Goal: Find specific page/section: Find specific page/section

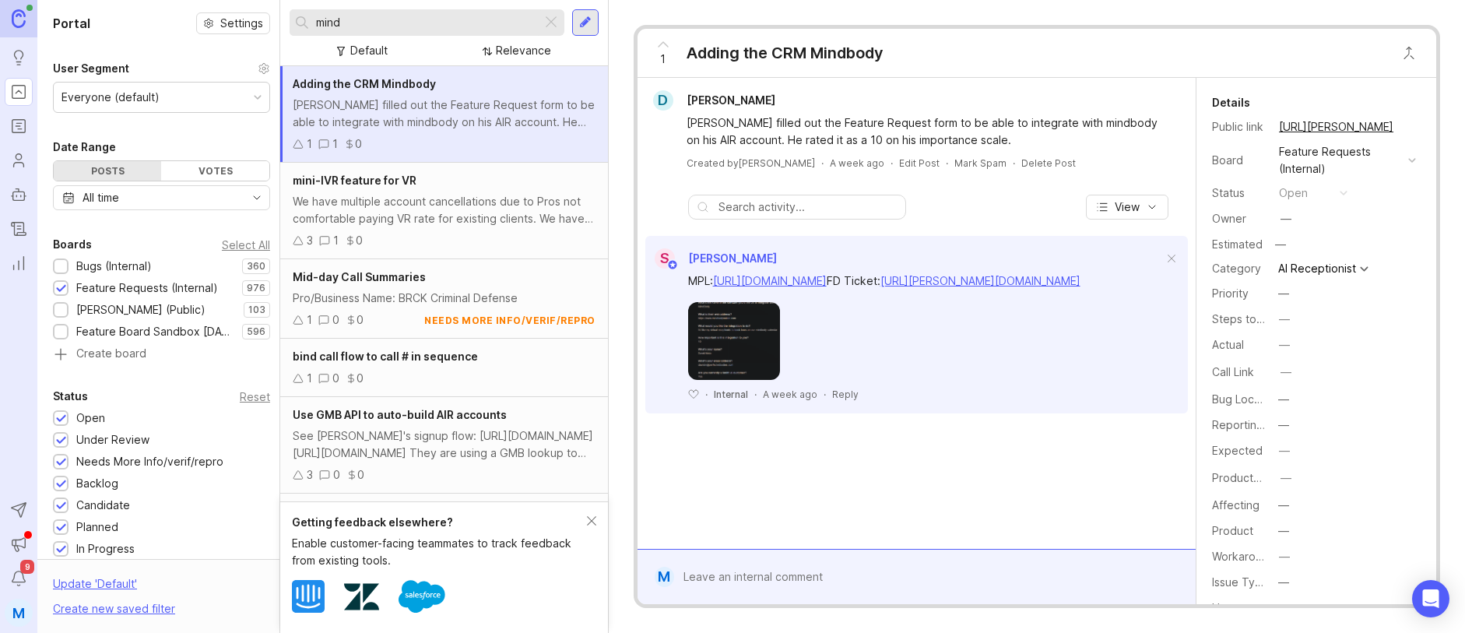
drag, startPoint x: 455, startPoint y: 9, endPoint x: 314, endPoint y: 2, distance: 141.1
click at [314, 2] on div "mind Default Relevance" at bounding box center [444, 33] width 328 height 66
drag, startPoint x: 352, startPoint y: 5, endPoint x: 351, endPoint y: 16, distance: 11.7
click at [350, 12] on div "mind Default Relevance" at bounding box center [444, 33] width 328 height 66
click at [355, 25] on input "mind" at bounding box center [426, 22] width 220 height 17
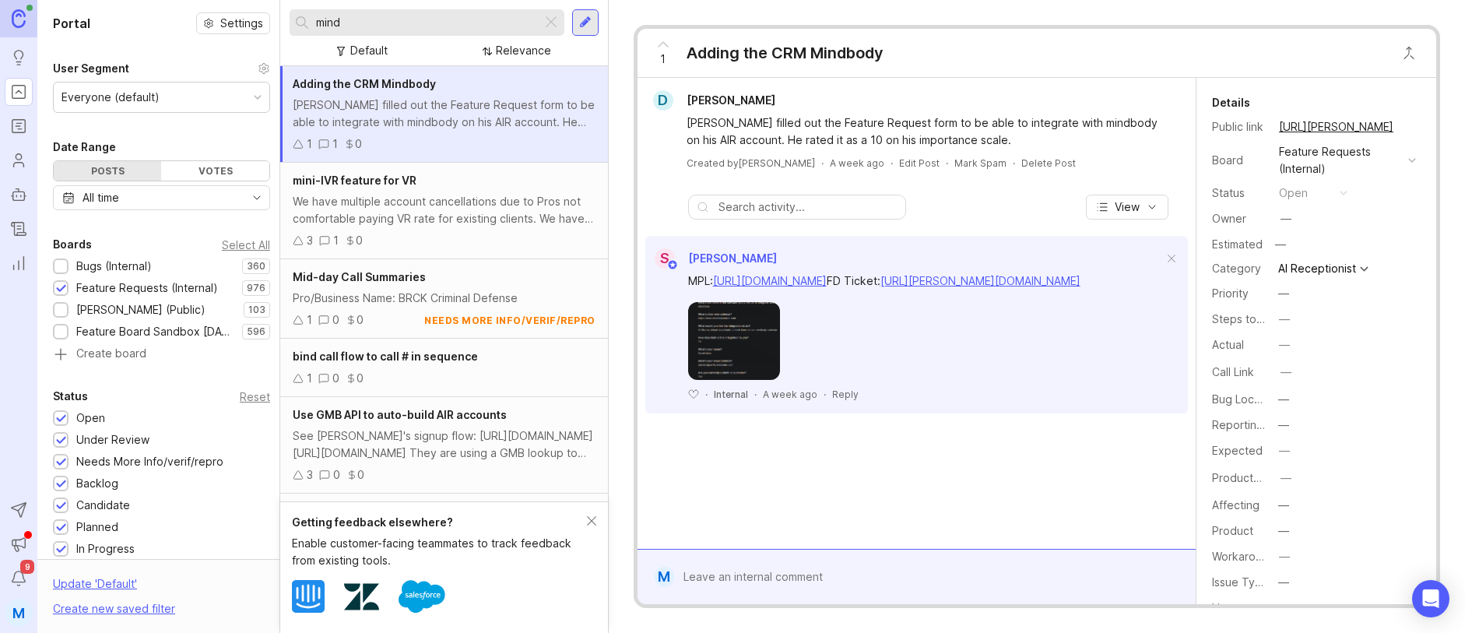
click at [552, 26] on div at bounding box center [551, 22] width 19 height 20
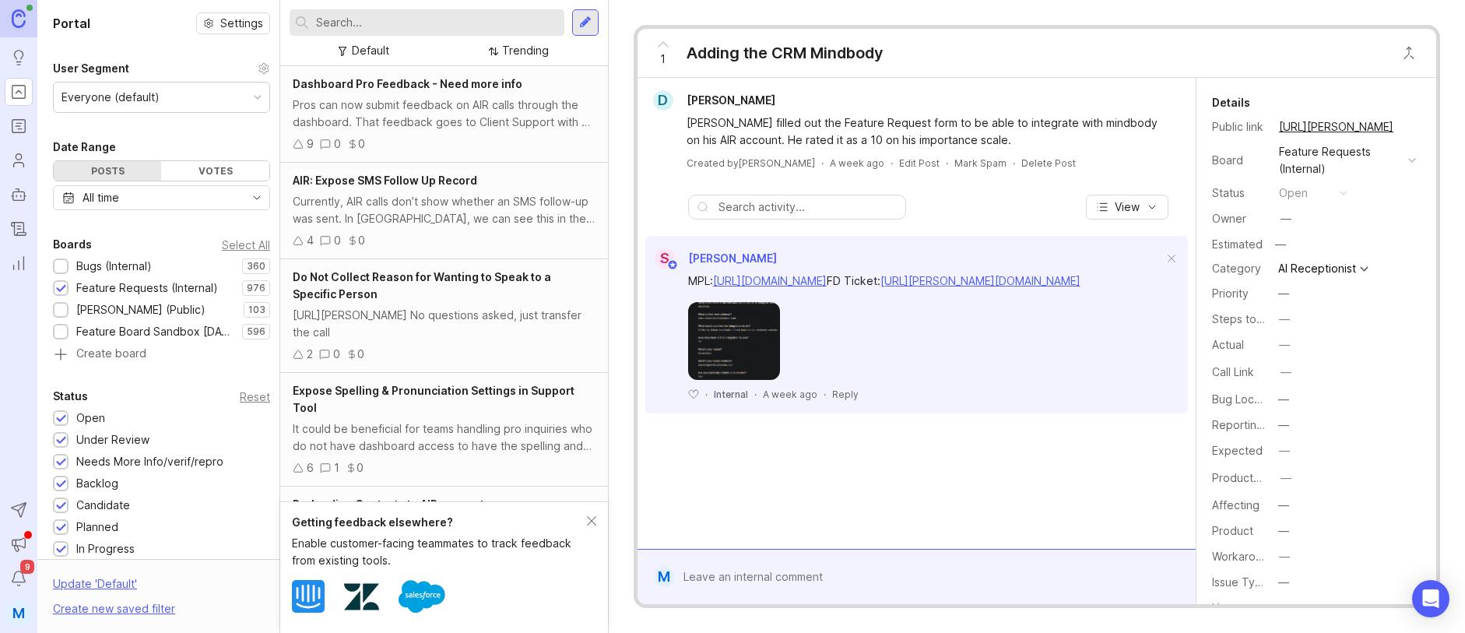
click at [433, 22] on input "text" at bounding box center [437, 22] width 242 height 17
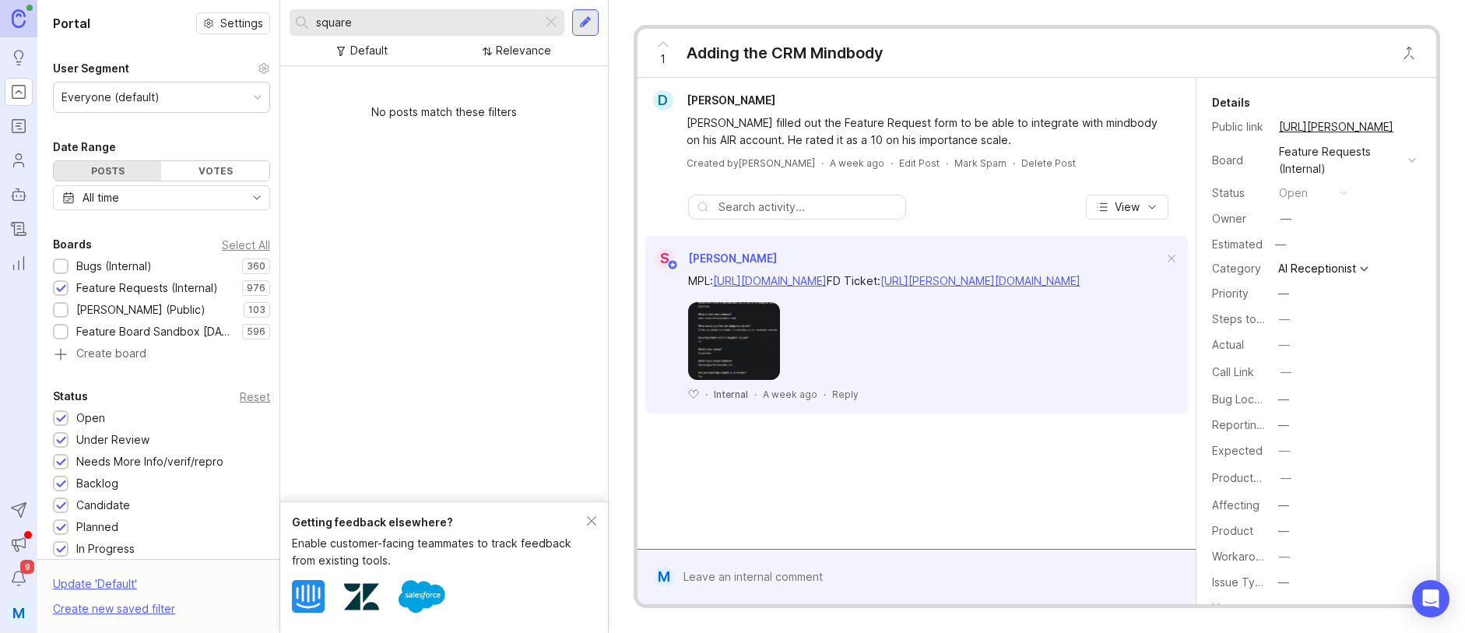
type input "square"
click at [725, 99] on span "[PERSON_NAME]" at bounding box center [731, 99] width 89 height 13
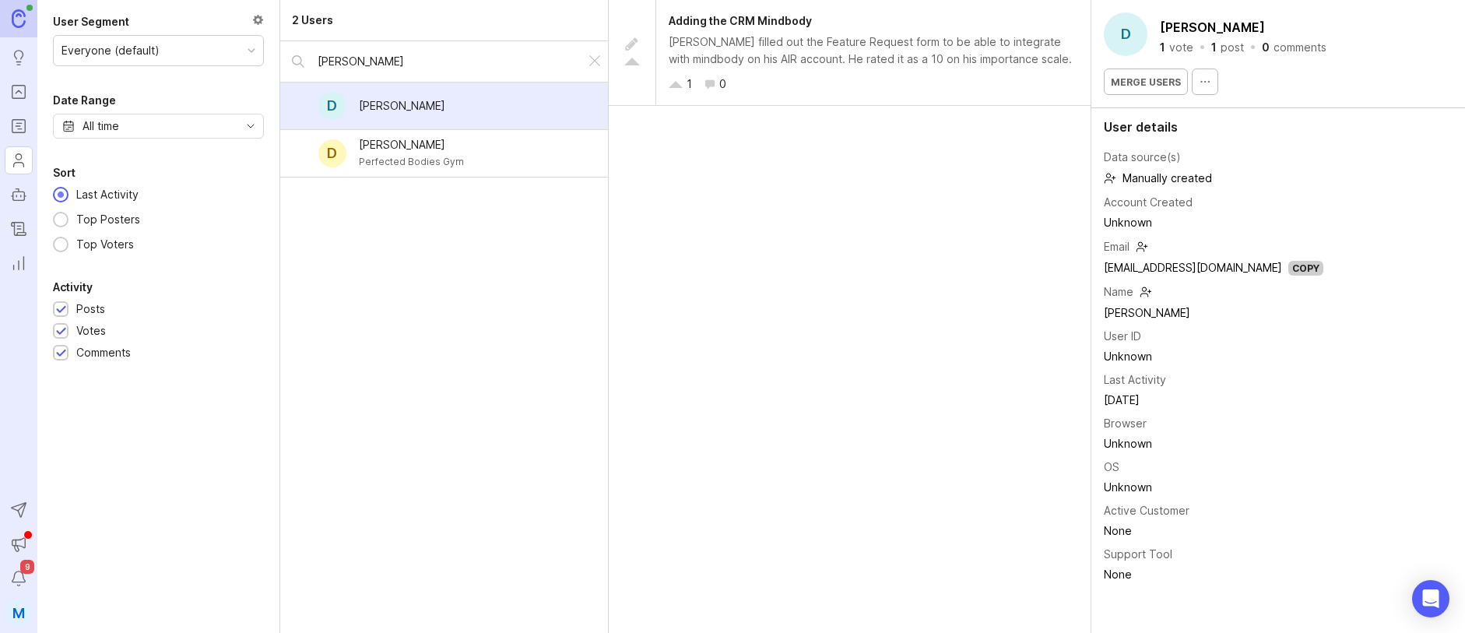
click at [407, 103] on div "[PERSON_NAME]" at bounding box center [402, 105] width 86 height 17
